Goal: Check status: Check status

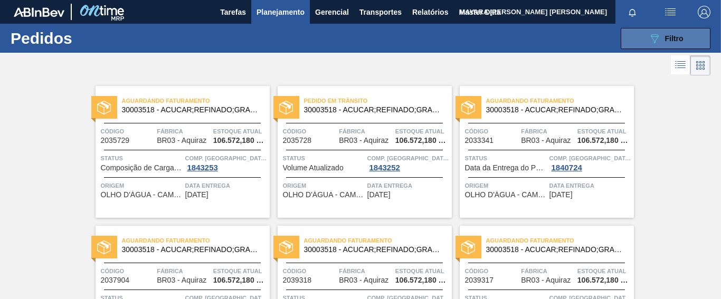
drag, startPoint x: 679, startPoint y: 37, endPoint x: 675, endPoint y: 41, distance: 5.6
click at [679, 37] on span "Filtro" at bounding box center [674, 38] width 18 height 8
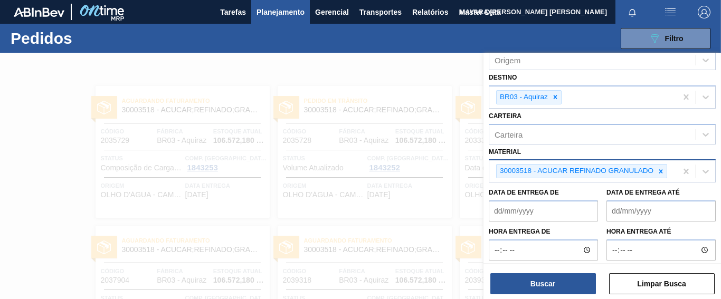
click at [658, 174] on icon at bounding box center [660, 171] width 7 height 7
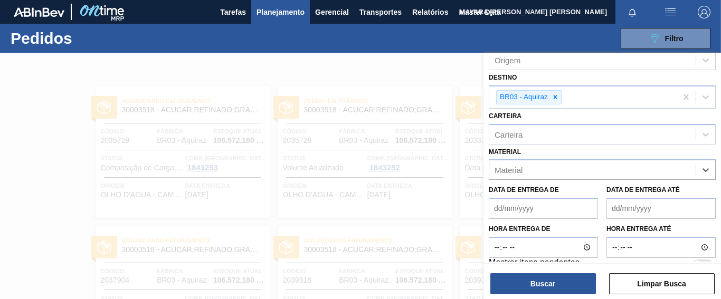
paste input "30003588"
type input "30003588"
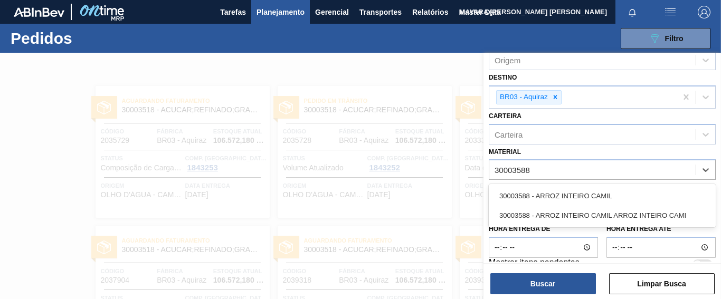
click at [575, 193] on div "30003588 - ARROZ INTEIRO CAMIL" at bounding box center [602, 196] width 227 height 20
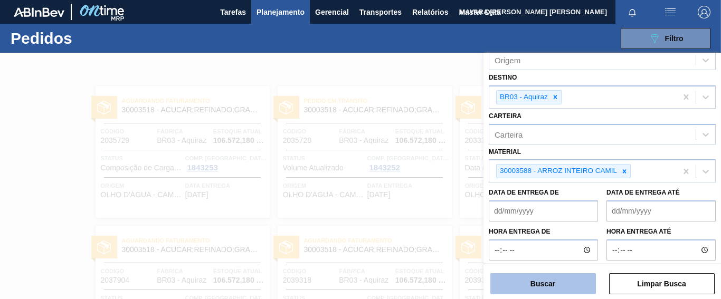
click at [561, 283] on button "Buscar" at bounding box center [543, 283] width 106 height 21
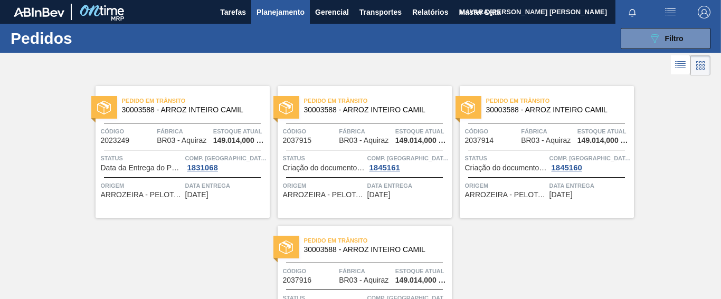
scroll to position [44, 0]
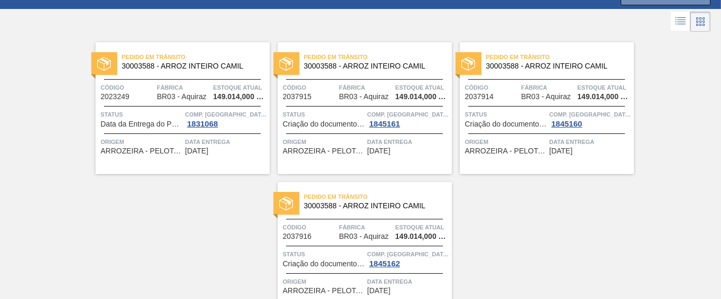
drag, startPoint x: 128, startPoint y: 127, endPoint x: 127, endPoint y: 141, distance: 14.3
click at [128, 127] on span "Data da Entrega do Pedido Atrasada" at bounding box center [142, 124] width 82 height 8
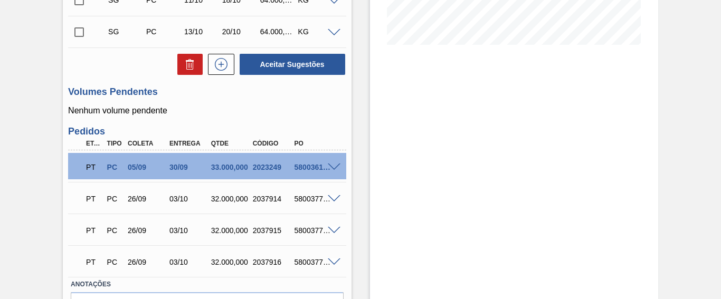
scroll to position [328, 0]
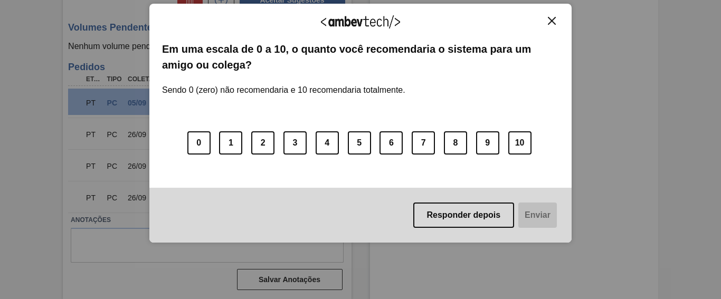
click at [550, 22] on img "Close" at bounding box center [552, 21] width 8 height 8
